Goal: Find specific page/section: Find specific page/section

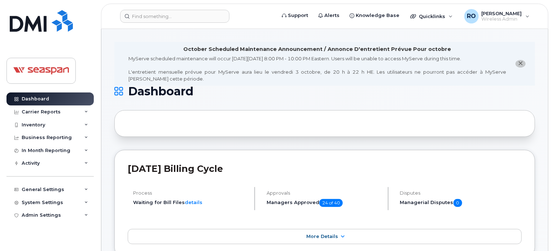
click at [521, 60] on span "close notification" at bounding box center [520, 63] width 6 height 6
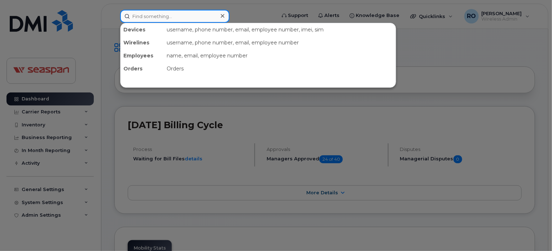
click at [170, 14] on input at bounding box center [174, 16] width 109 height 13
type input "c"
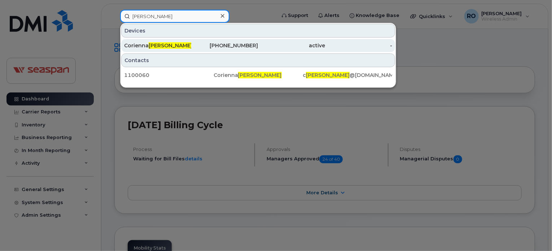
type input "[PERSON_NAME]"
click at [154, 46] on span "[PERSON_NAME]" at bounding box center [171, 45] width 44 height 6
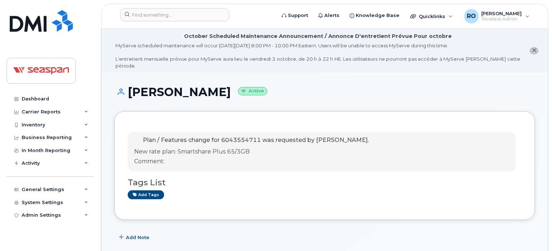
drag, startPoint x: 551, startPoint y: 39, endPoint x: 554, endPoint y: 44, distance: 5.6
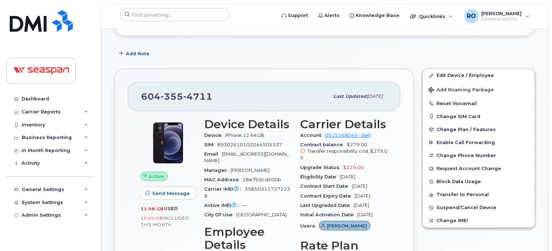
scroll to position [189, 0]
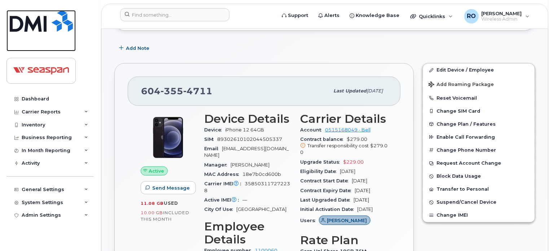
click at [66, 22] on img at bounding box center [41, 21] width 63 height 22
